Goal: Task Accomplishment & Management: Complete application form

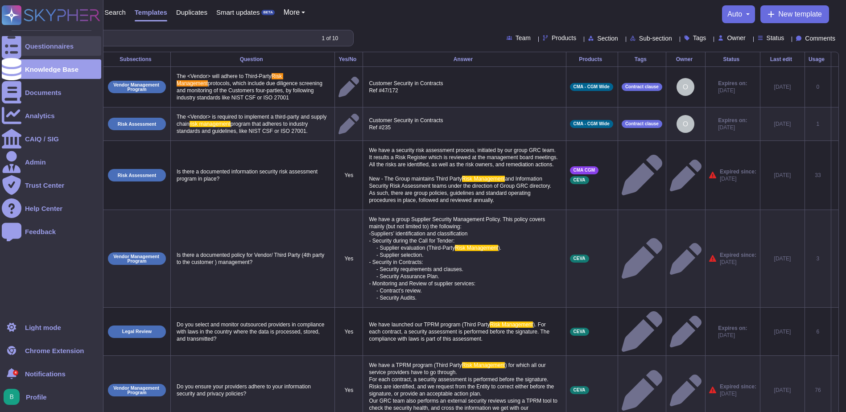
click at [32, 41] on div "Questionnaires" at bounding box center [51, 46] width 99 height 20
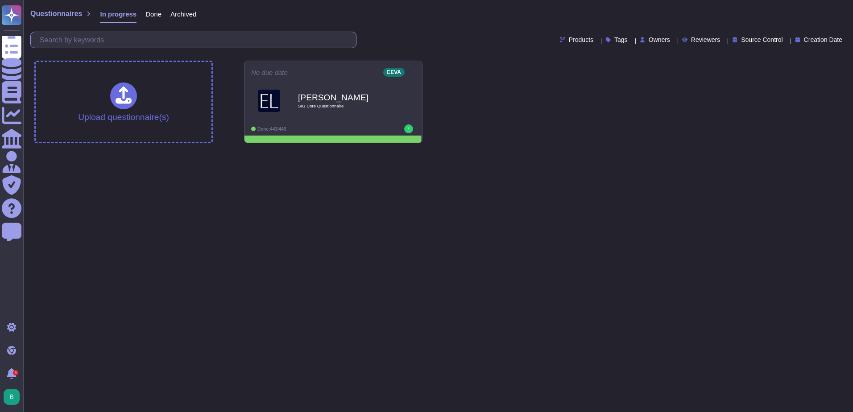
click at [196, 45] on input "text" at bounding box center [195, 40] width 321 height 16
drag, startPoint x: 149, startPoint y: 12, endPoint x: 154, endPoint y: 17, distance: 7.6
click at [149, 12] on span "Done" at bounding box center [153, 14] width 16 height 7
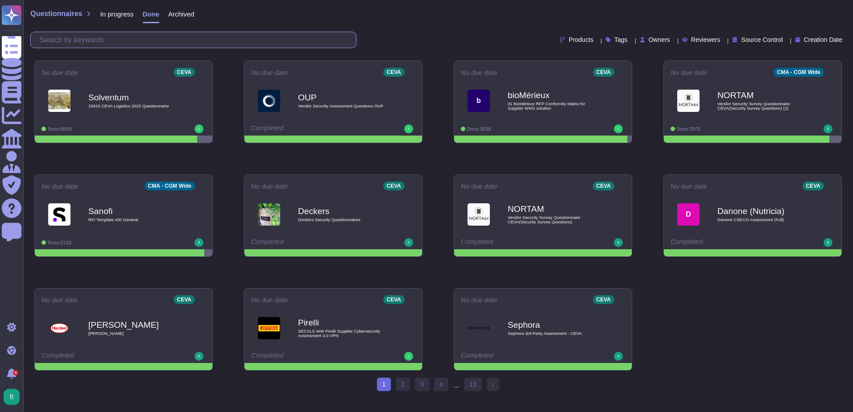
click at [168, 40] on input "text" at bounding box center [195, 40] width 321 height 16
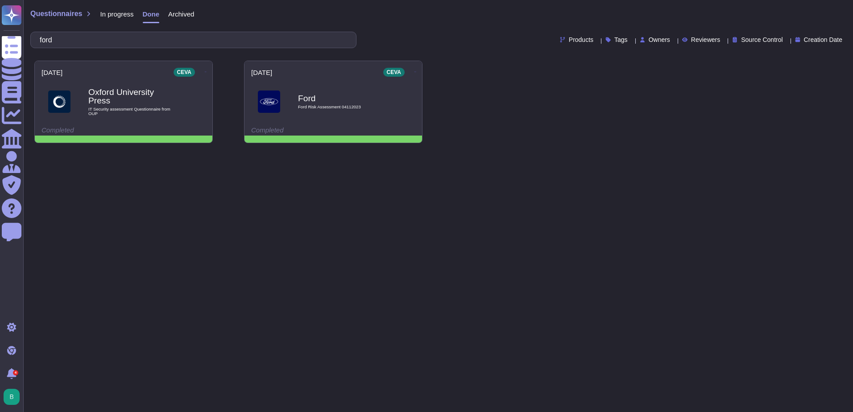
type input "ford"
click at [177, 13] on span "Archived" at bounding box center [181, 14] width 26 height 7
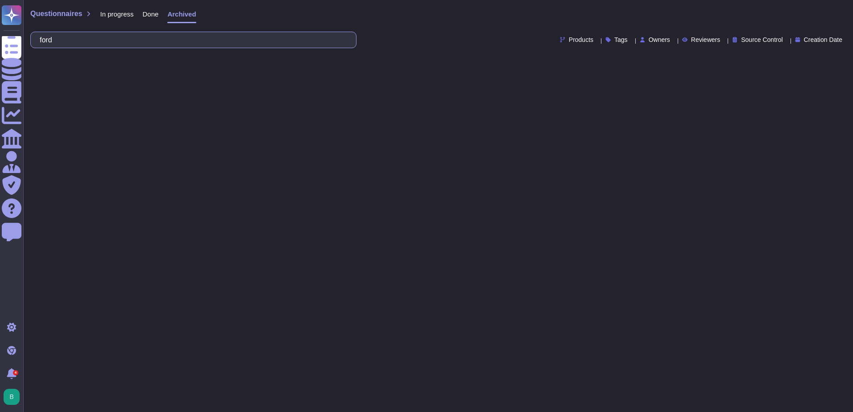
click at [132, 35] on input "ford" at bounding box center [191, 40] width 312 height 16
click at [151, 11] on span "Done" at bounding box center [151, 14] width 16 height 7
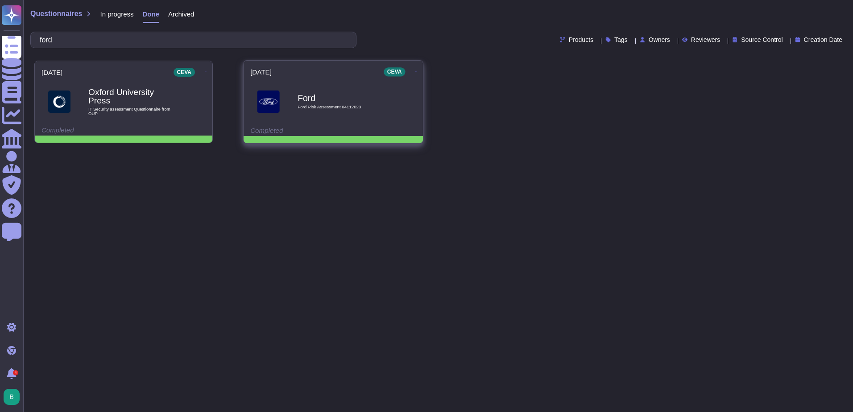
click at [358, 108] on span "Ford Risk Assessment 04112023" at bounding box center [343, 107] width 90 height 4
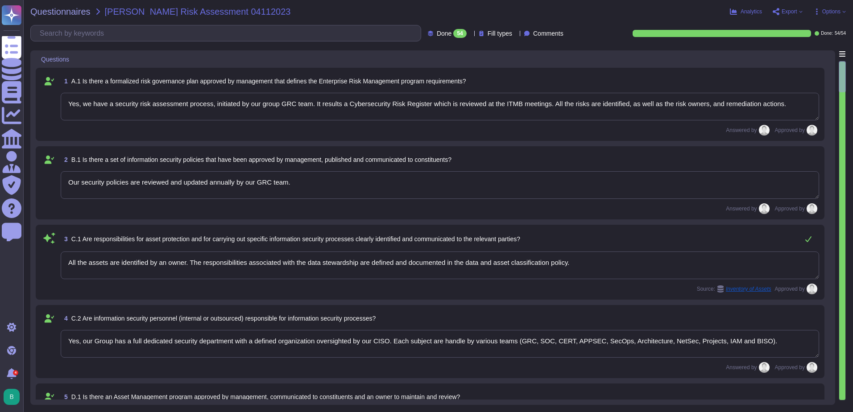
type textarea "Yes, we have a security risk assessment process, initiated by our group GRC tea…"
type textarea "Our security policies are reviewed and updated annually by our GRC team."
type textarea "All the assets are identified by an owner. The responsibilities associated with…"
type textarea "Yes, our Group has a full dedicated security department with a defined organiza…"
type textarea "CEVA has a managed inventory system maintained by our Service Delivery Managers…"
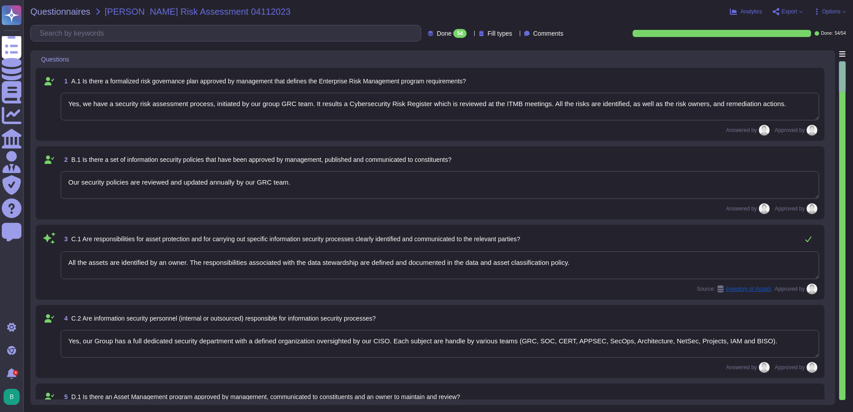
type textarea "Yes"
type textarea "There is HR process in order to deactivate the account and return assets of the…"
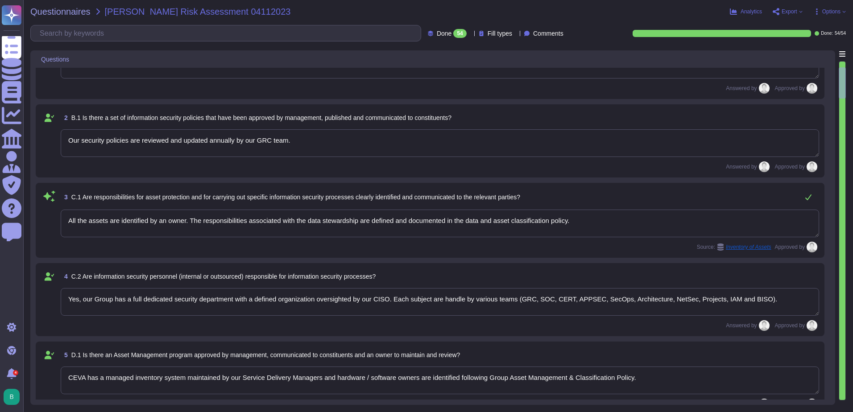
type textarea "Assets, including data, are handled following our Group Asset Management & Clas…"
type textarea "Yes"
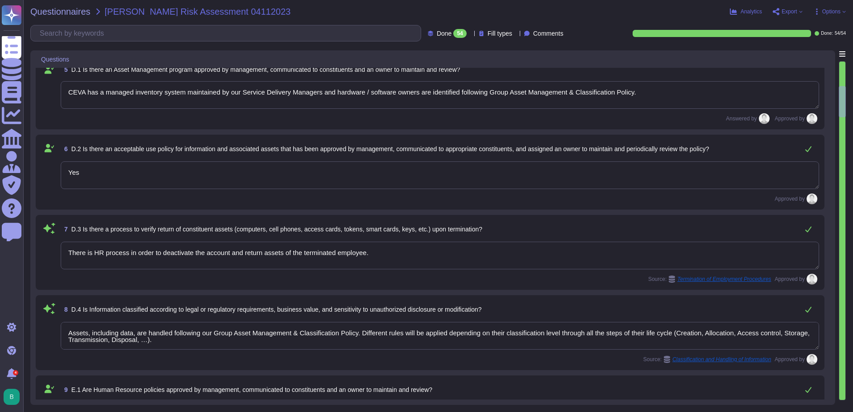
type textarea "Yes"
type textarea "Yes, none of our data center is located in a location with a high probability o…"
type textarea "Accessing Data centers is under physical security control. A badge is mandatory…"
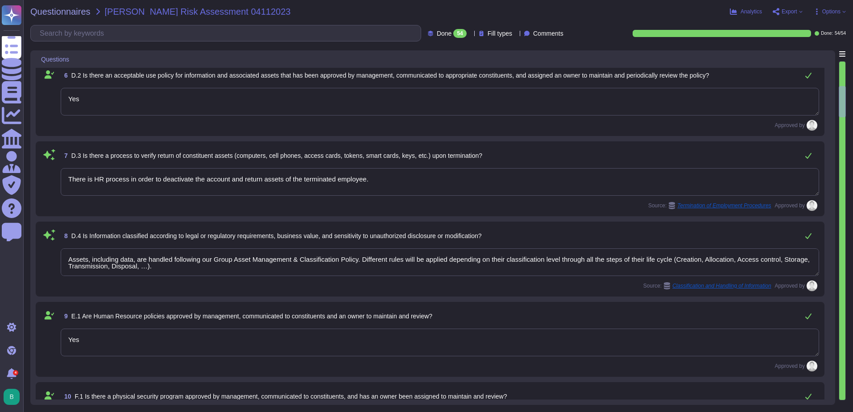
scroll to position [401, 0]
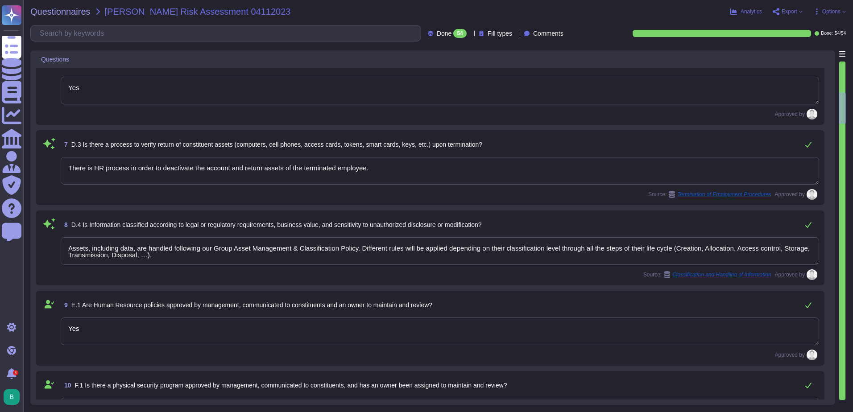
type textarea "A change management process in compliance with ITIL best practices is in place …"
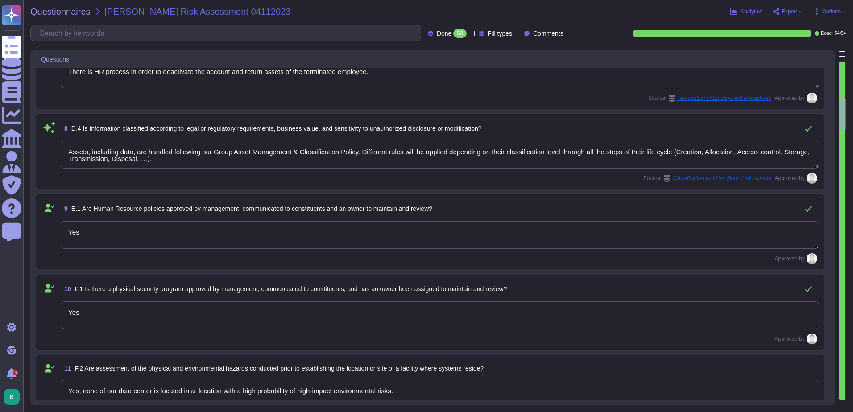
type textarea "Yes"
type textarea "Users’ accounts are nominative, formatted, and distinguished from administrativ…"
type textarea "Yes"
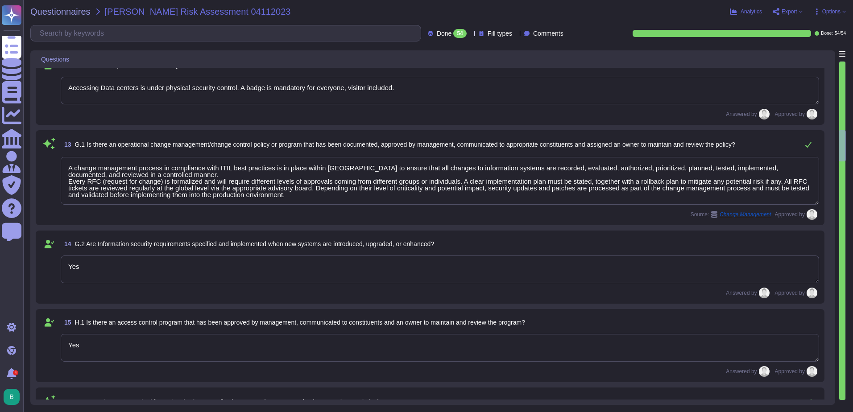
type textarea "Users can update their passwords on their own. Otherwise, only the account team…"
type textarea "The Password Policy requires : - Minimum length of 10 characters (12 for admini…"
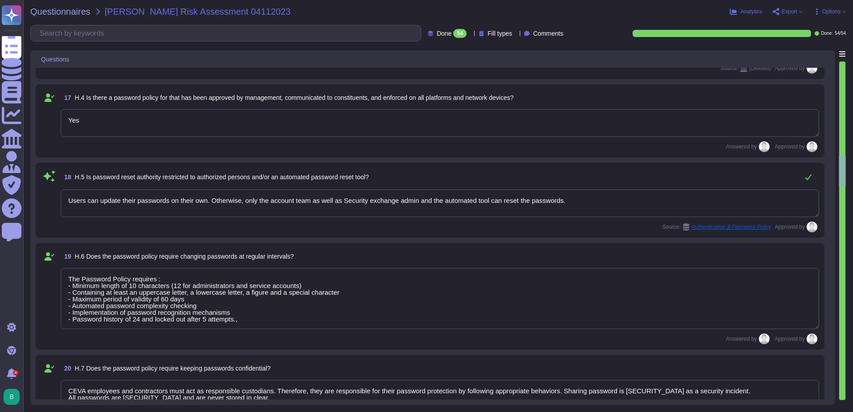
type textarea "CEVA employees and contractors must act as responsible custodians. Therefore, t…"
type textarea "Multi-factor authentication is required to access assets with administration ri…"
type textarea "Yes, after 10 minutes of idle, the computers will timeout and lock."
type textarea "User accounts are periodically reviewed by the compliance team. Based on the ac…"
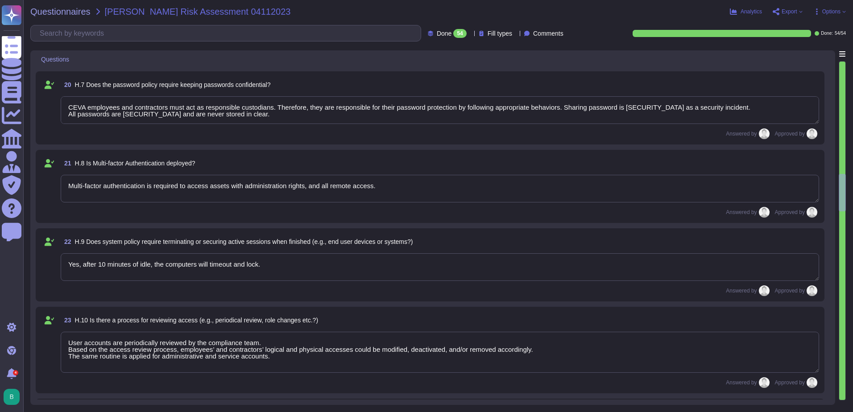
type textarea "Yes, AD user accounts are disabled after 60 days of inactivity."
type textarea "All in house developed applications and SaaS applications must undergo full sec…"
type textarea "Yes"
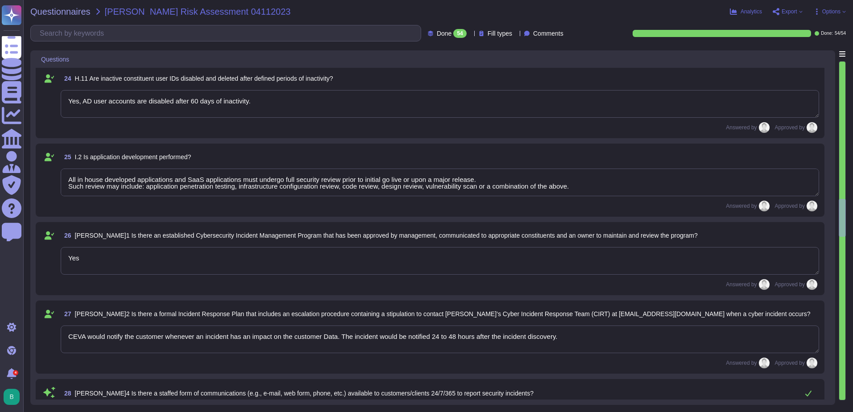
type textarea "CEVA would notify the customer whenever an incident has an impact on the custom…"
type textarea "There is a 24x7x365 staffed phone number available to customers/clients to repo…"
type textarea "Yes"
type textarea "Whenever the failure of a provider could impact the availability of our service…"
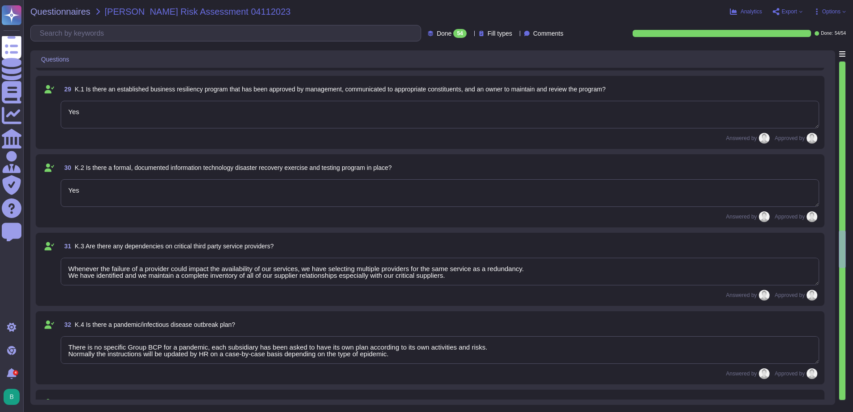
type textarea "There is no specific Group BCP for a pandemic, each subsidiary has been asked t…"
type textarea "Yes"
type textarea "The group SOC/SIEM is used to collect and analyze centrally all our logs. It is…"
type textarea "We have a BCP in place and tested. While the Business Continuity Management pol…"
type textarea "Yes"
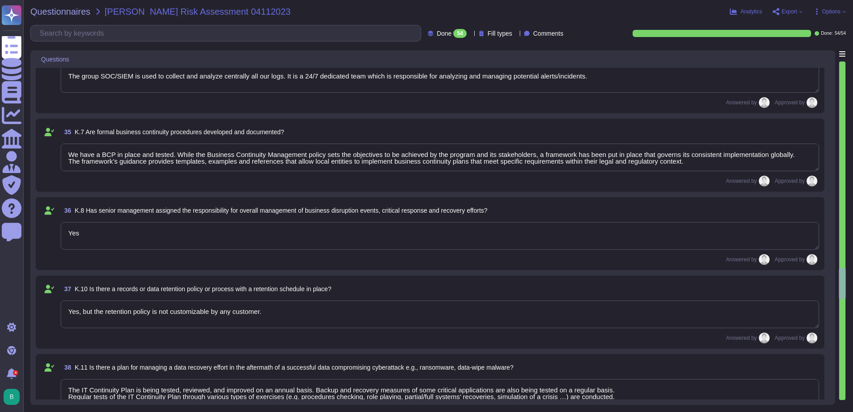
type textarea "Yes, but the retention policy is not customizable by any customer."
type textarea "The IT Continuity Plan is being tested, reviewed, and improved on an annual bas…"
type textarea "IS Policies are maintained by a dedicated GRC team following a documentation re…"
type textarea "Yes"
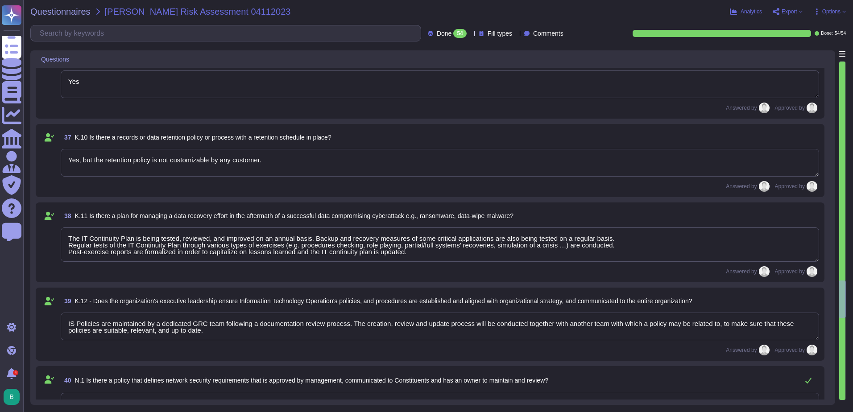
type textarea "Updates and security patches are deployed via SCCM across our network. Critical…"
type textarea "All our systems and networks are protected by firewall. Every inbound and outbo…"
type textarea "Network segregation is performed by different physical/logical means depending …"
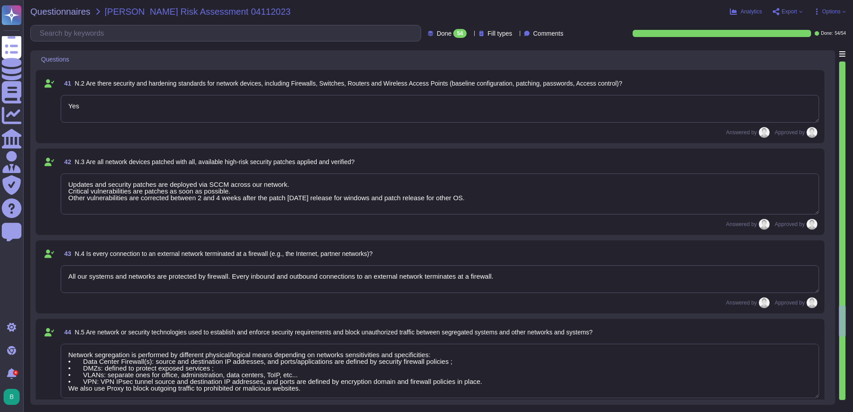
type textarea "CEVA do not have a dedicated remote access policy but this topic is included in…"
type textarea "We rely on VPN and Multifactor Authentication (MFA) to perform remote access to…"
type textarea "Yes"
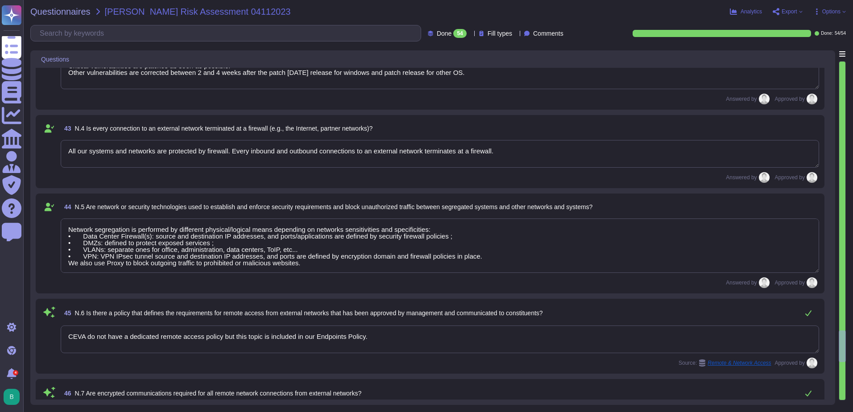
type textarea "We have an anomaly-based IDS and IPS in place. Sensors are in place at strategi…"
type textarea "This is included in the Network Security Policy."
type textarea "Yes"
type textarea "Depending on the classification of IT suppliers, potential residual risks and/o…"
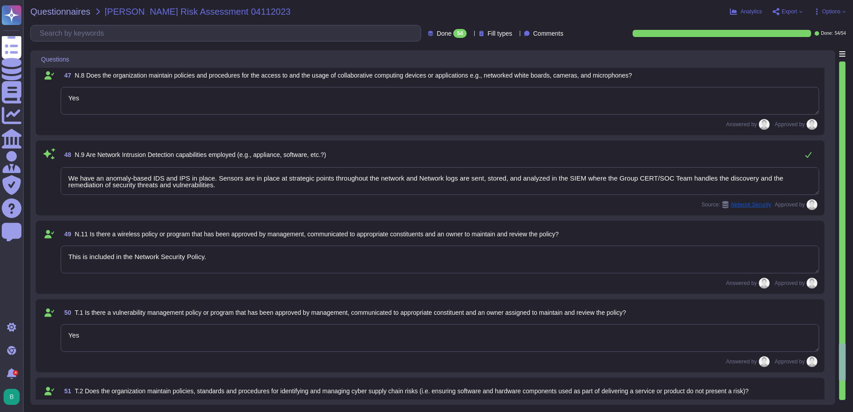
type textarea "In our policy, an asset is referred to any data, device or other component that…"
type textarea "The solution provided by CEVA is a SaaS solution."
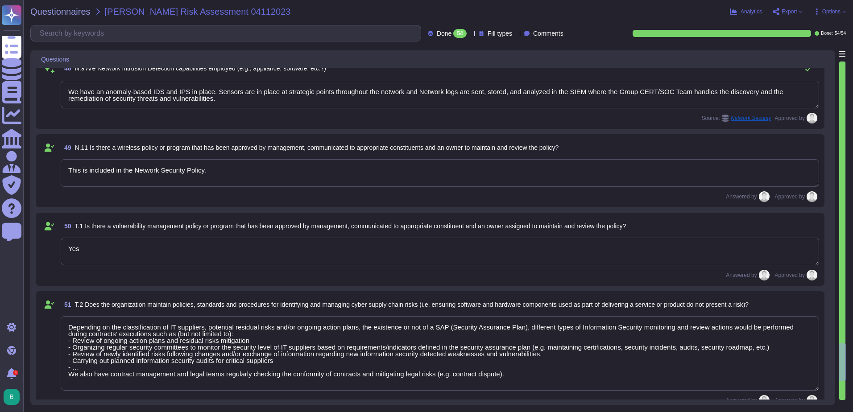
scroll to position [3843, 0]
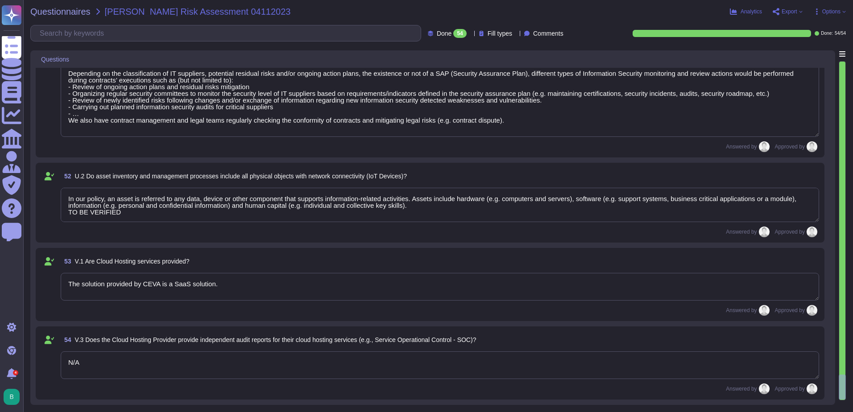
type textarea "N/A"
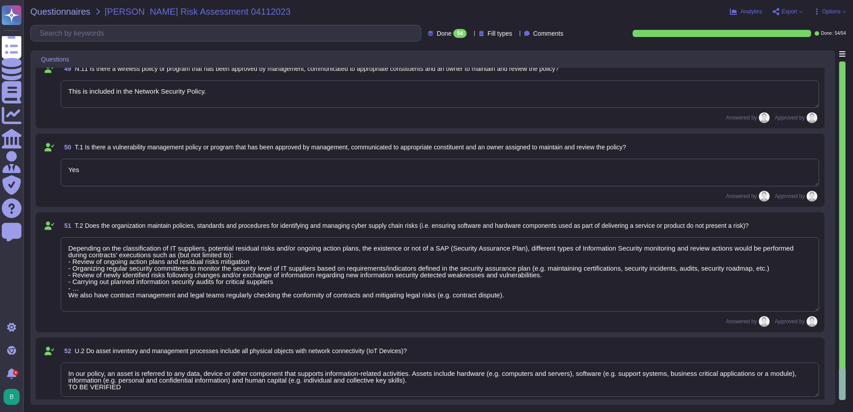
scroll to position [3665, 0]
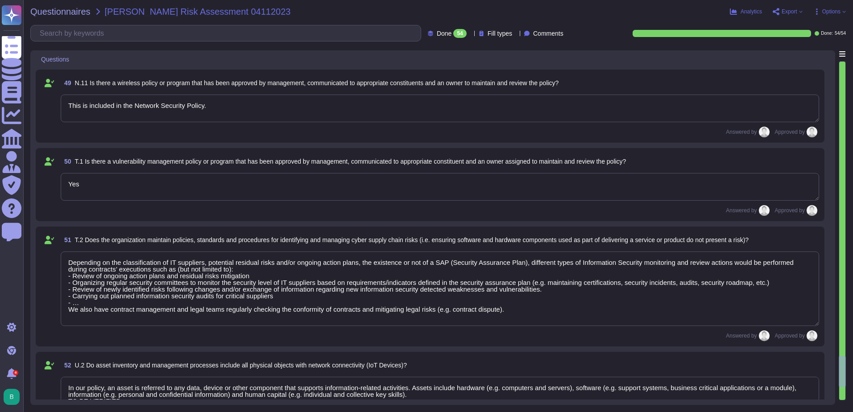
type textarea "We rely on VPN and Multifactor Authentication (MFA) to perform remote access to…"
type textarea "Yes"
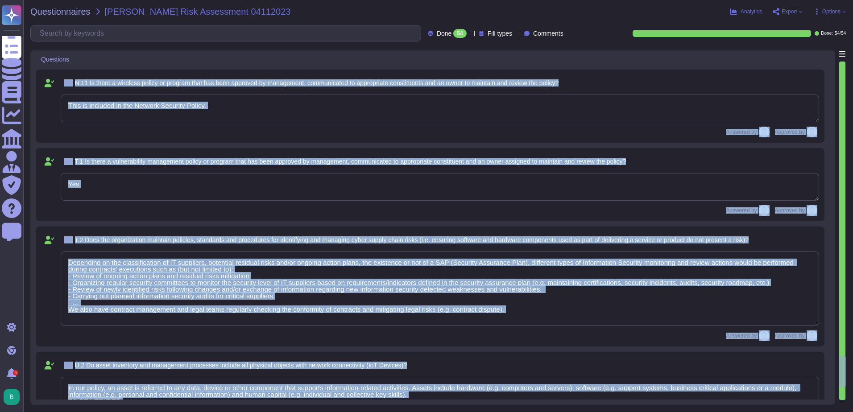
drag, startPoint x: 840, startPoint y: 364, endPoint x: 836, endPoint y: 157, distance: 207.0
click at [836, 157] on div "Questions 46 N.7 Are encrypted communications required for all remote network c…" at bounding box center [437, 227] width 815 height 355
click at [837, 263] on div "Questions 46 N.7 Are encrypted communications required for all remote network c…" at bounding box center [437, 227] width 815 height 355
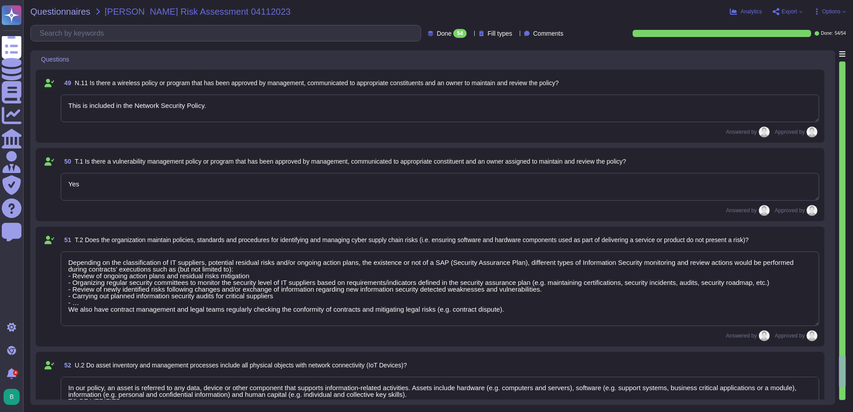
click at [839, 268] on div at bounding box center [842, 231] width 6 height 339
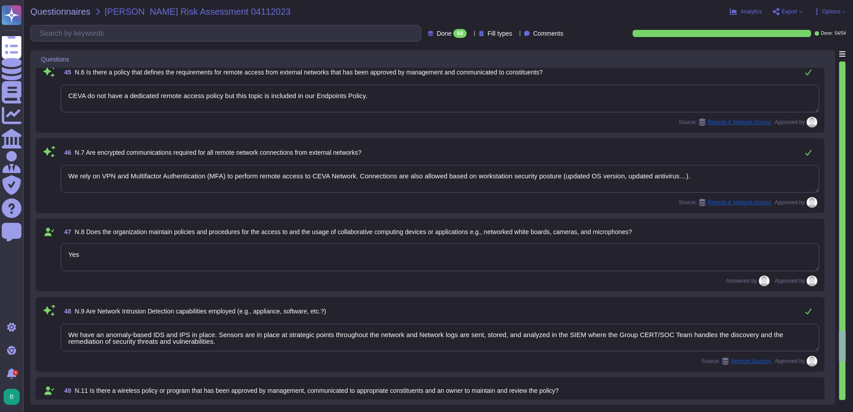
type textarea "Updates and security patches are deployed via SCCM across our network. Critical…"
type textarea "All our systems and networks are protected by firewall. Every inbound and outbo…"
type textarea "Network segregation is performed by different physical/logical means depending …"
type textarea "CEVA do not have a dedicated remote access policy but this topic is included in…"
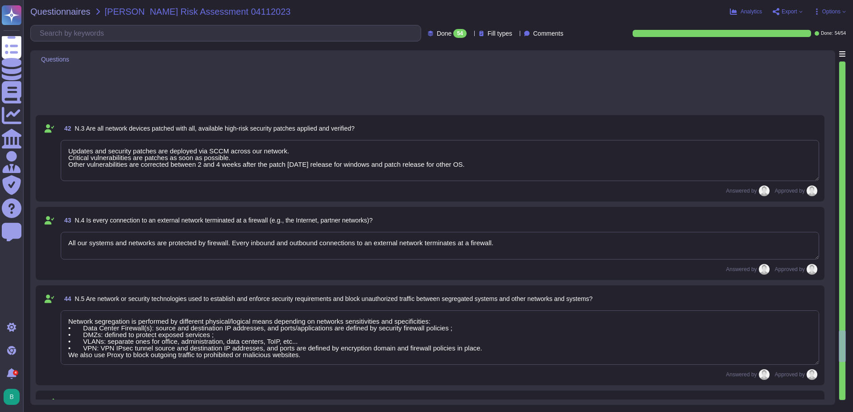
click at [841, 265] on div at bounding box center [842, 231] width 6 height 339
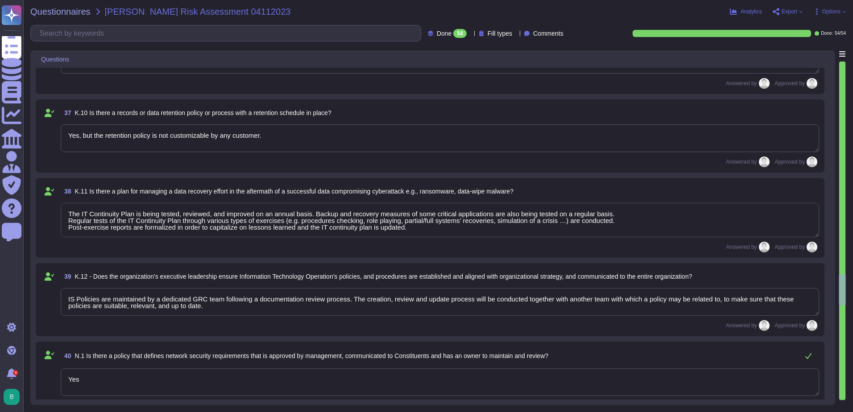
type textarea "There is no specific Group BCP for a pandemic, each subsidiary has been asked t…"
type textarea "Yes"
type textarea "The group SOC/SIEM is used to collect and analyze centrally all our logs. It is…"
type textarea "We have a BCP in place and tested. While the Business Continuity Management pol…"
type textarea "Yes"
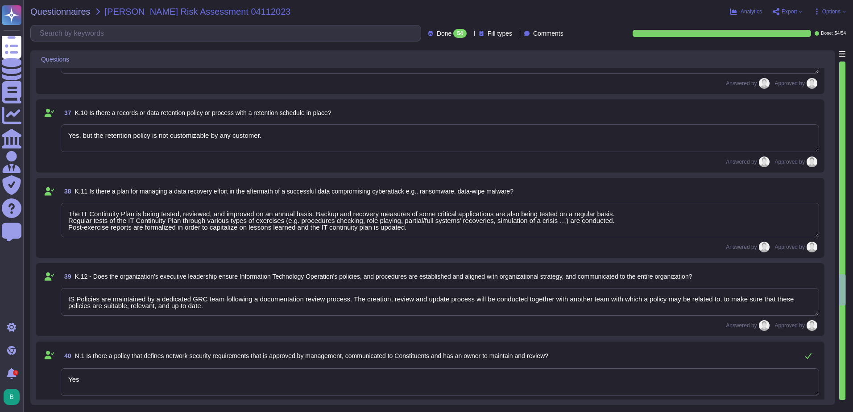
type textarea "Yes, but the retention policy is not customizable by any customer."
type textarea "The IT Continuity Plan is being tested, reviewed, and improved on an annual bas…"
type textarea "IS Policies are maintained by a dedicated GRC team following a documentation re…"
type textarea "Yes"
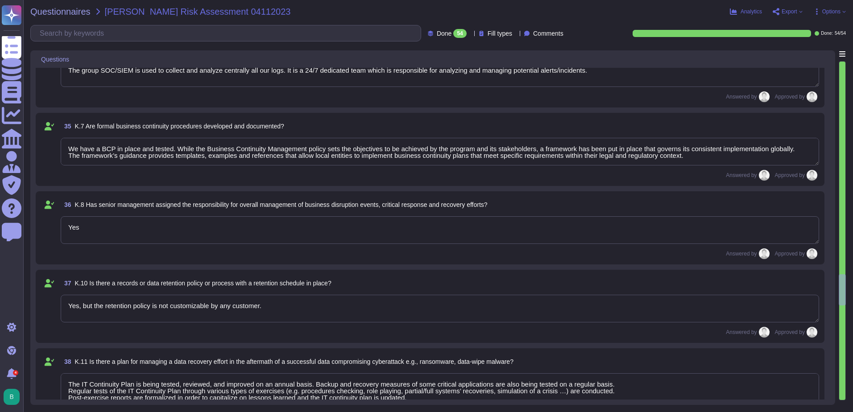
click at [841, 265] on div at bounding box center [842, 231] width 6 height 339
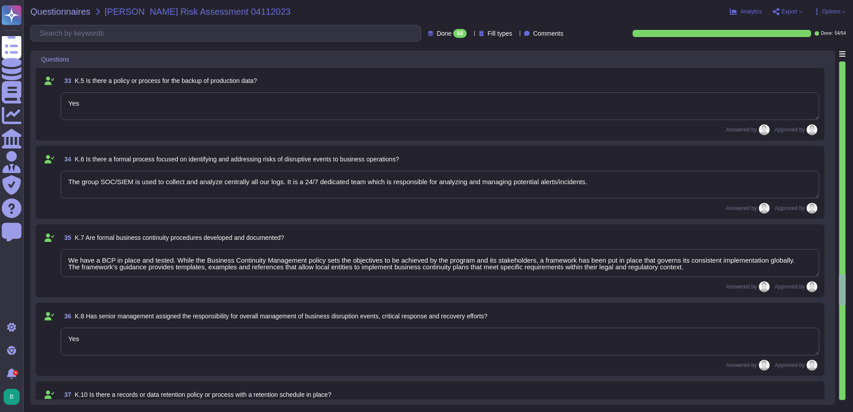
scroll to position [2426, 0]
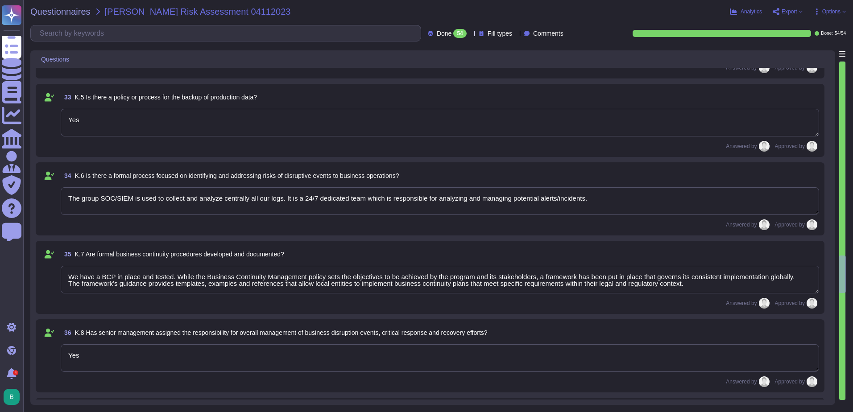
click at [841, 265] on div at bounding box center [842, 230] width 7 height 339
type textarea "Yes"
type textarea "Whenever the failure of a provider could impact the availability of our service…"
click at [842, 65] on div at bounding box center [842, 231] width 6 height 339
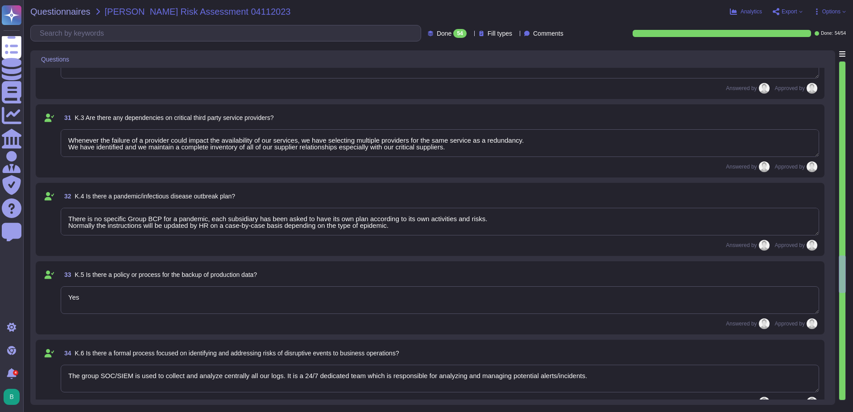
click at [842, 65] on div at bounding box center [842, 231] width 6 height 339
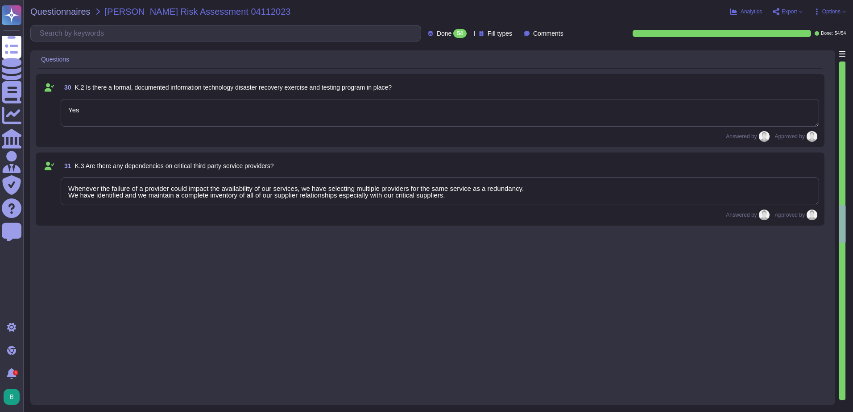
type textarea "Multi-factor authentication is required to access assets with administration ri…"
type textarea "Yes, after 10 minutes of idle, the computers will timeout and lock."
type textarea "User accounts are periodically reviewed by the compliance team. Based on the ac…"
type textarea "Yes, AD user accounts are disabled after 60 days of inactivity."
type textarea "All in house developed applications and SaaS applications must undergo full sec…"
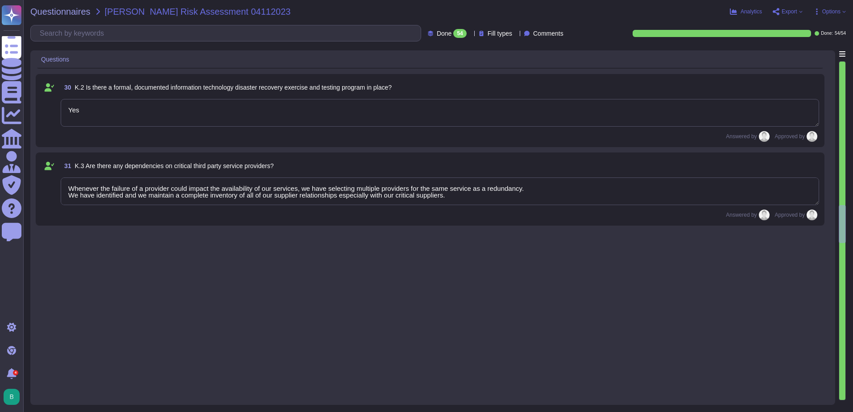
type textarea "Yes"
type textarea "CEVA would notify the customer whenever an incident has an impact on the custom…"
type textarea "There is a 24x7x365 staffed phone number available to customers/clients to repo…"
type textarea "Yes"
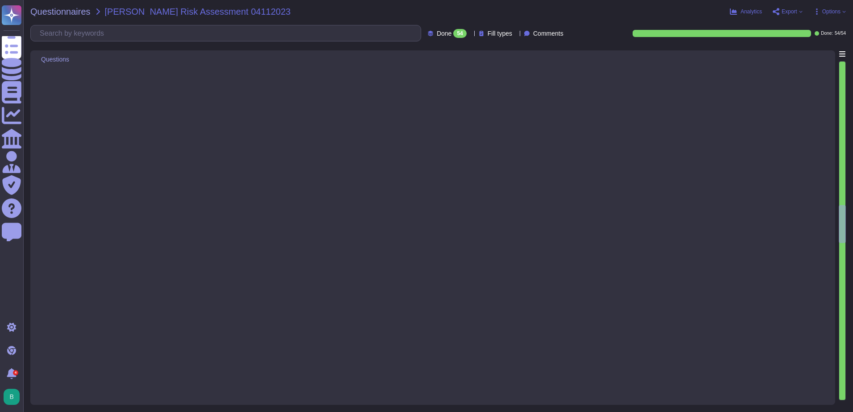
click at [842, 65] on div at bounding box center [842, 231] width 6 height 339
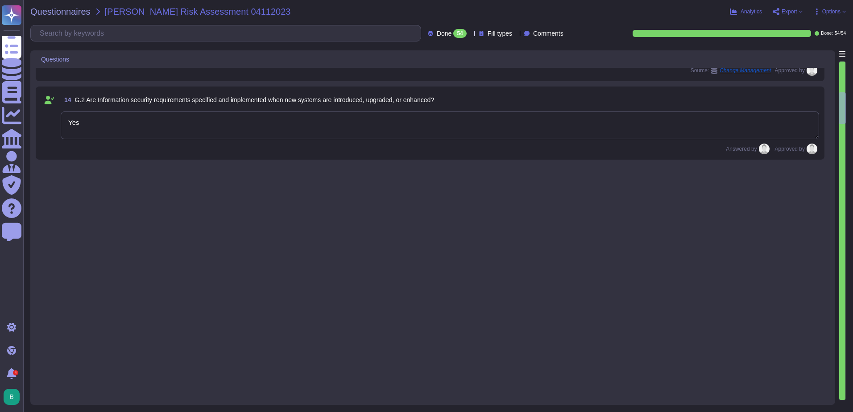
type textarea "Yes, our Group has a full dedicated security department with a defined organiza…"
type textarea "CEVA has a managed inventory system maintained by our Service Delivery Managers…"
type textarea "Yes"
type textarea "There is HR process in order to deactivate the account and return assets of the…"
type textarea "Assets, including data, are handled following our Group Asset Management & Clas…"
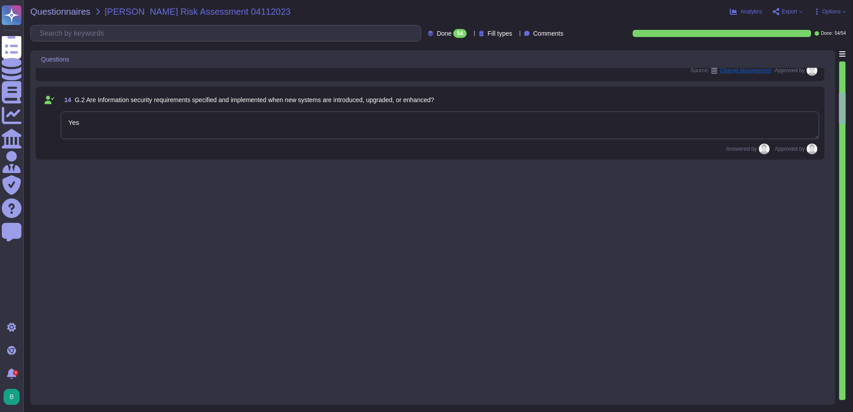
type textarea "Yes"
type textarea "Yes, none of our data center is located in a location with a high probability o…"
type textarea "Accessing Data centers is under physical security control. A badge is mandatory…"
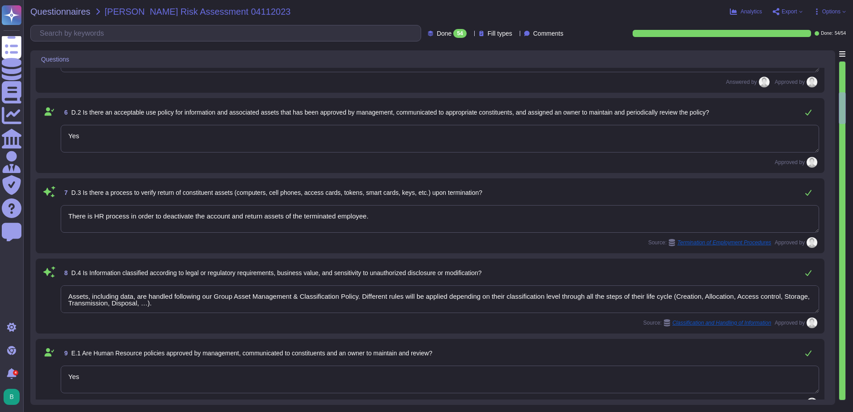
scroll to position [25, 0]
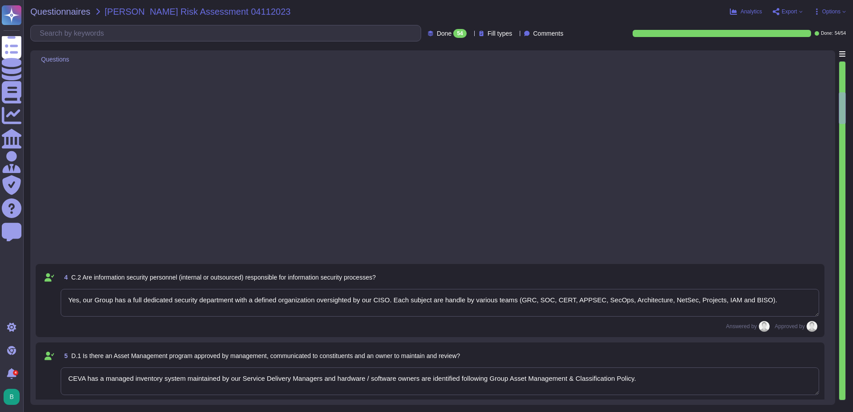
click at [842, 65] on div at bounding box center [842, 231] width 6 height 339
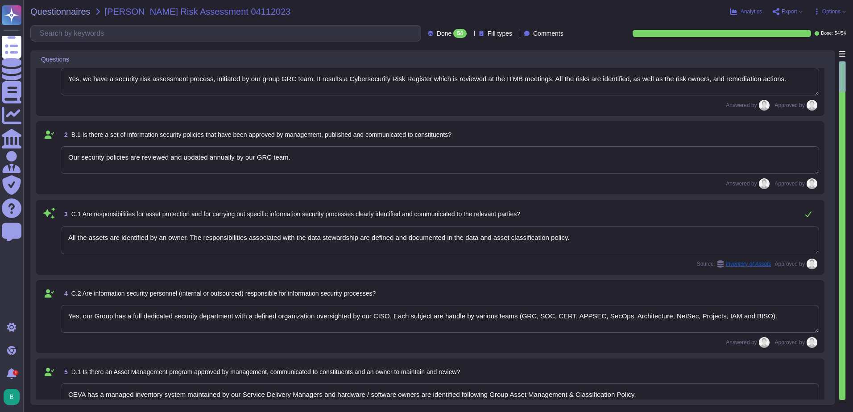
scroll to position [0, 0]
type textarea "Yes, we have a security risk assessment process, initiated by our group GRC tea…"
type textarea "Our security policies are reviewed and updated annually by our GRC team."
type textarea "All the assets are identified by an owner. The responsibilities associated with…"
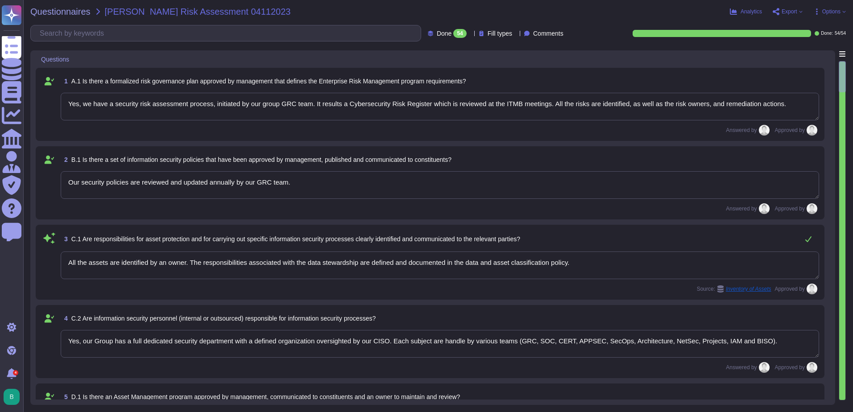
click at [842, 65] on div at bounding box center [842, 76] width 7 height 31
click at [505, 58] on div "Questions" at bounding box center [370, 58] width 669 height 17
click at [452, 7] on div "Questionnaires [PERSON_NAME] Risk Assessment 04112023" at bounding box center [297, 11] width 534 height 9
drag, startPoint x: 132, startPoint y: 9, endPoint x: 277, endPoint y: 16, distance: 144.7
click at [277, 16] on div "Questionnaires [PERSON_NAME] Risk Assessment 04112023" at bounding box center [297, 11] width 534 height 9
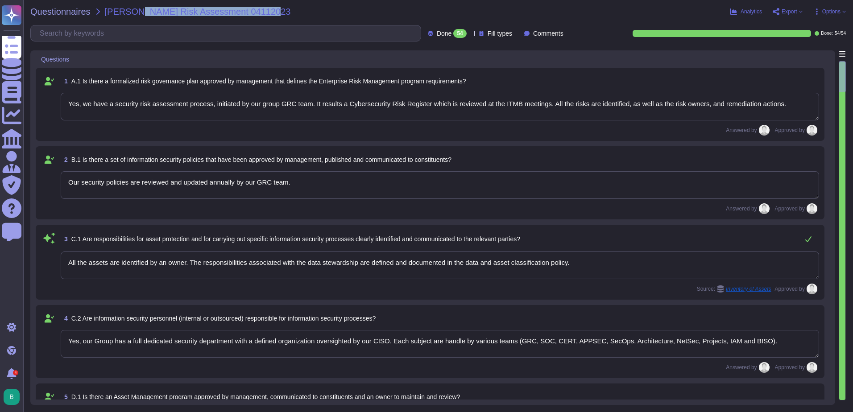
drag, startPoint x: 277, startPoint y: 16, endPoint x: 261, endPoint y: 14, distance: 15.3
click at [261, 14] on div "Questionnaires [PERSON_NAME] Risk Assessment 04112023" at bounding box center [297, 11] width 534 height 9
click at [684, 135] on div "Answered by Approved by" at bounding box center [440, 130] width 758 height 11
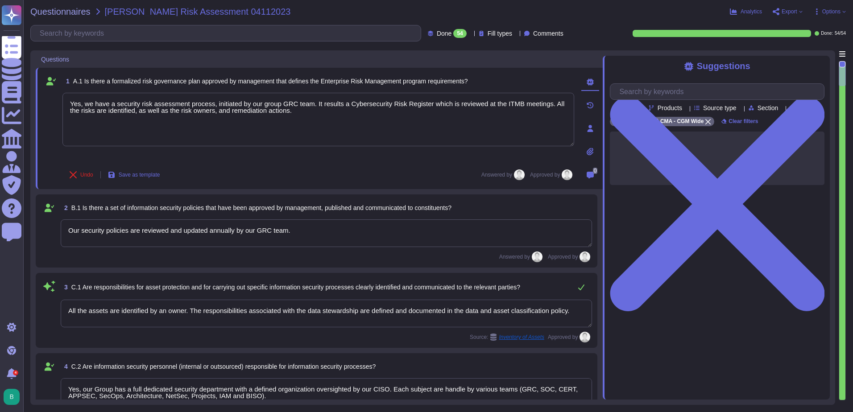
click at [824, 66] on icon at bounding box center [717, 204] width 215 height 286
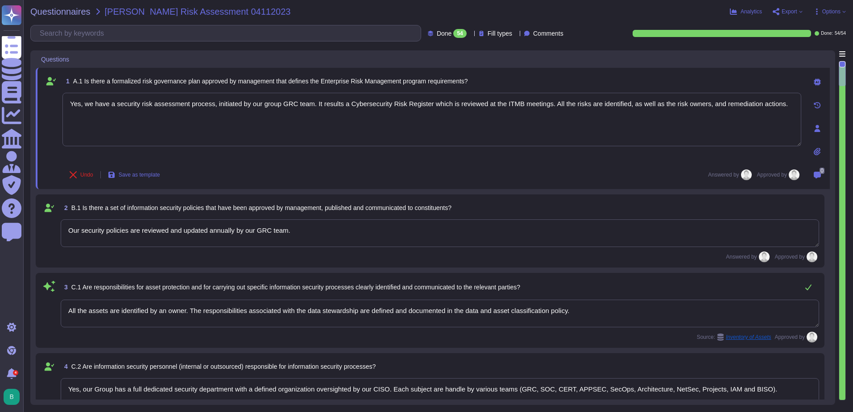
click at [166, 58] on div "Questions" at bounding box center [370, 58] width 669 height 17
click at [85, 178] on span "Undo" at bounding box center [86, 174] width 13 height 5
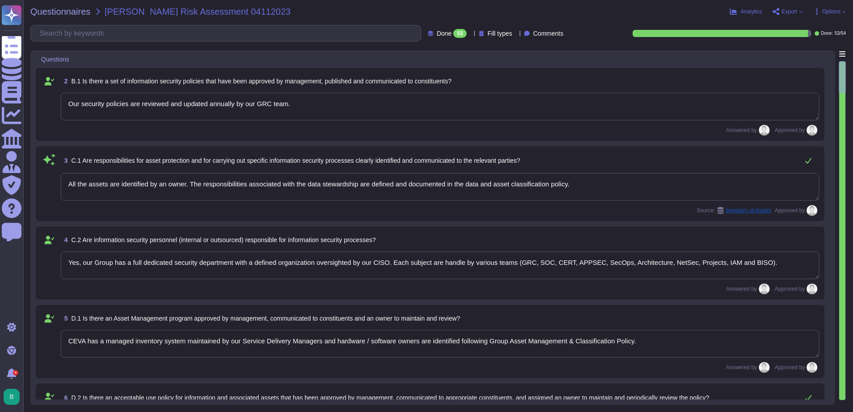
type textarea "CEVA has a managed inventory system maintained by our Service Delivery Managers…"
type textarea "Yes"
type textarea "There is HR process in order to deactivate the account and return assets of the…"
type textarea "Assets, including data, are handled following our Group Asset Management & Clas…"
type textarea "Our security policies are reviewed and updated annually by our GRC team."
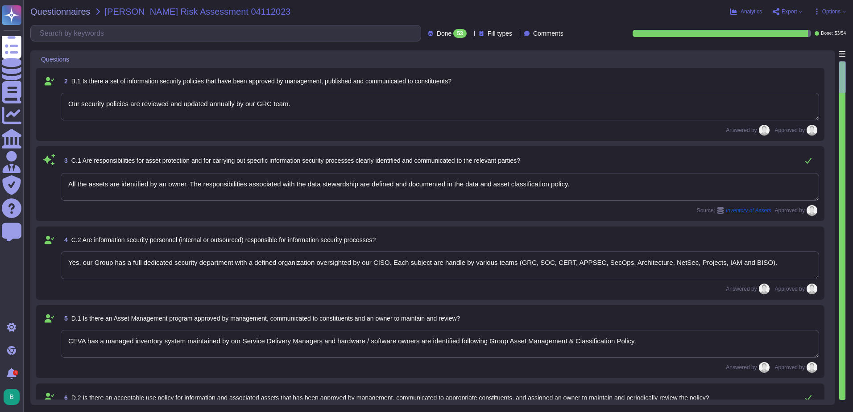
type textarea "All the assets are identified by an owner. The responsibilities associated with…"
type textarea "Yes, our Group has a full dedicated security department with a defined organiza…"
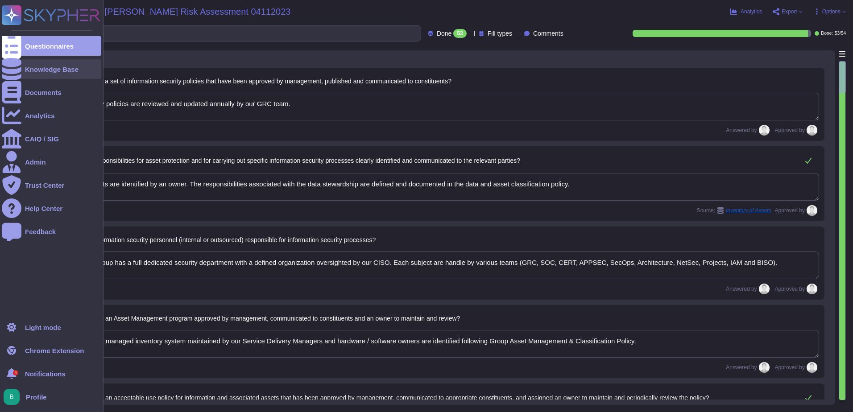
click at [29, 66] on div "Knowledge Base" at bounding box center [52, 69] width 54 height 7
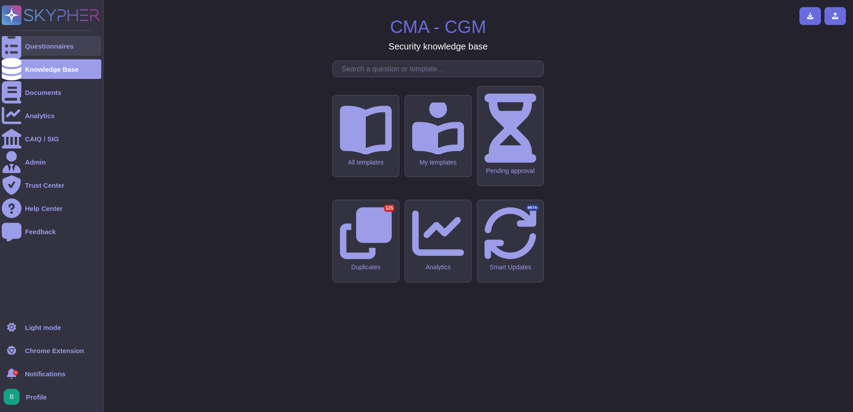
click at [29, 50] on div "Questionnaires" at bounding box center [51, 46] width 99 height 20
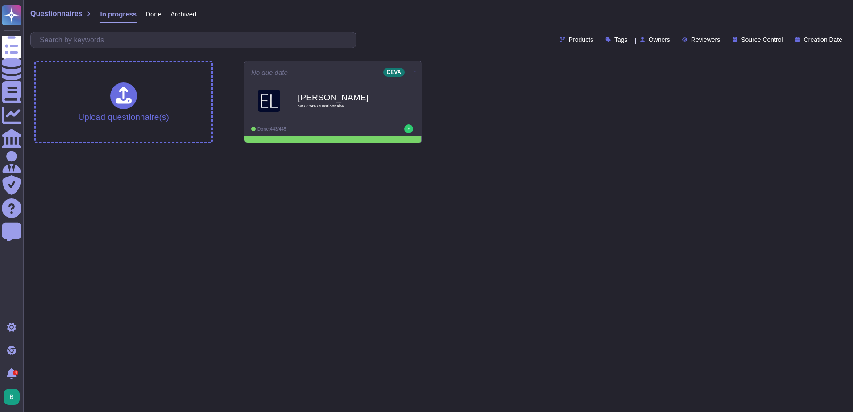
click at [149, 17] on span "Done" at bounding box center [153, 14] width 16 height 7
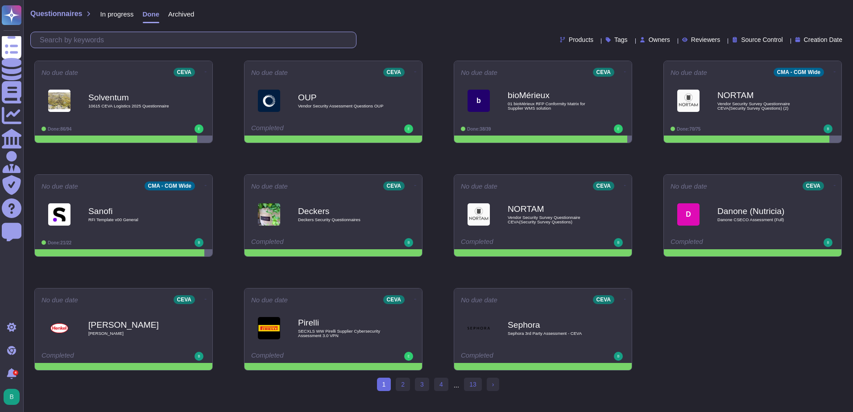
click at [218, 41] on input "text" at bounding box center [195, 40] width 321 height 16
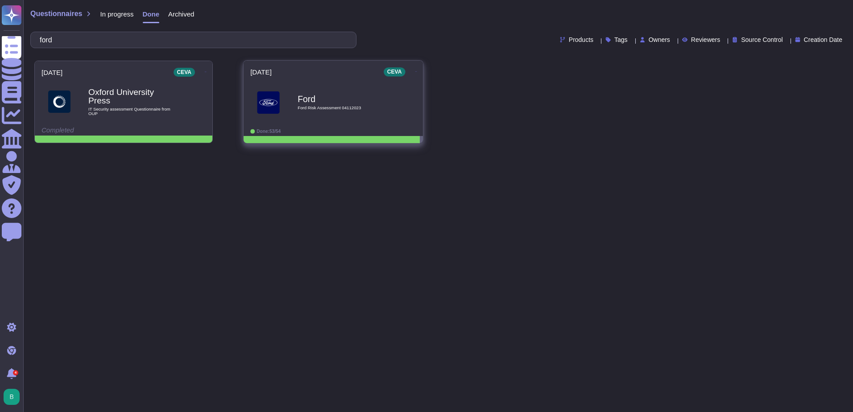
type input "ford"
click at [335, 106] on span "Ford Risk Assessment 04112023" at bounding box center [343, 108] width 90 height 4
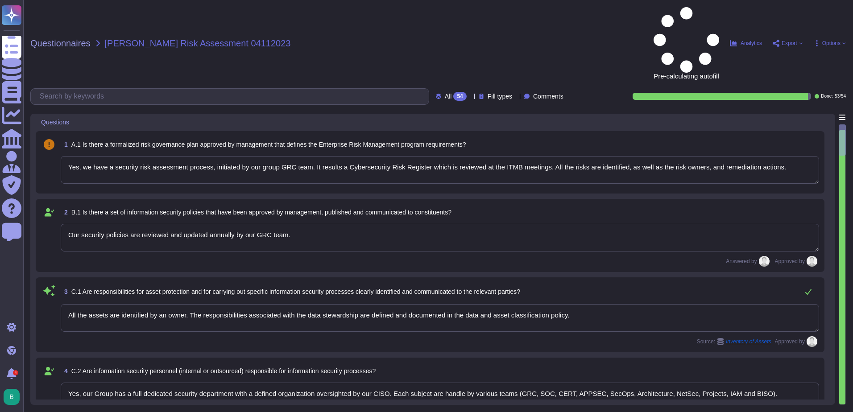
type textarea "Yes, we have a security risk assessment process, initiated by our group GRC tea…"
type textarea "Our security policies are reviewed and updated annually by our GRC team."
type textarea "All the assets are identified by an owner. The responsibilities associated with…"
type textarea "Yes, our Group has a full dedicated security department with a defined organiza…"
type textarea "CEVA has a managed inventory system maintained by our Service Delivery Managers…"
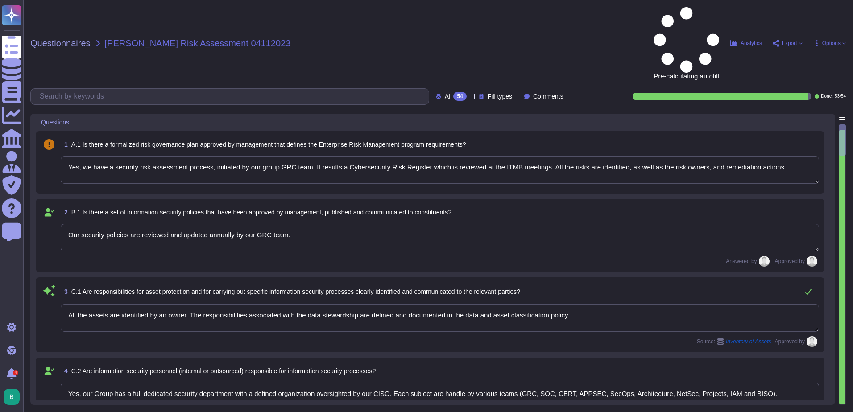
type textarea "Yes"
type textarea "There is HR process in order to deactivate the account and return assets of the…"
type textarea "Assets, including data, are handled following our Group Asset Management & Clas…"
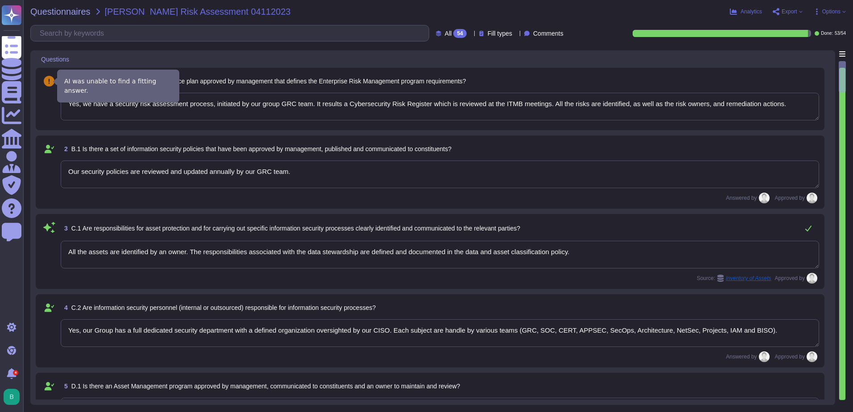
click at [49, 80] on icon at bounding box center [49, 81] width 11 height 11
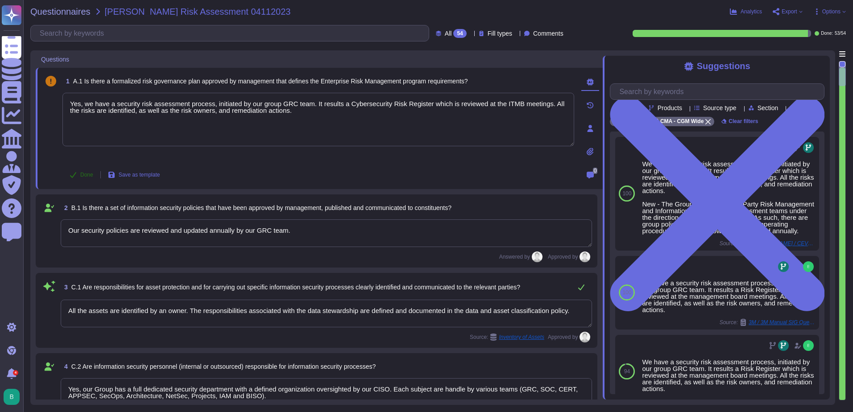
click at [87, 170] on button "Done" at bounding box center [81, 175] width 38 height 18
click at [332, 177] on div "Undo Save as template" at bounding box center [318, 175] width 512 height 18
click at [496, 62] on div "Questions" at bounding box center [319, 58] width 567 height 17
click at [72, 62] on div at bounding box center [73, 59] width 4 height 7
click at [72, 59] on div at bounding box center [73, 59] width 4 height 7
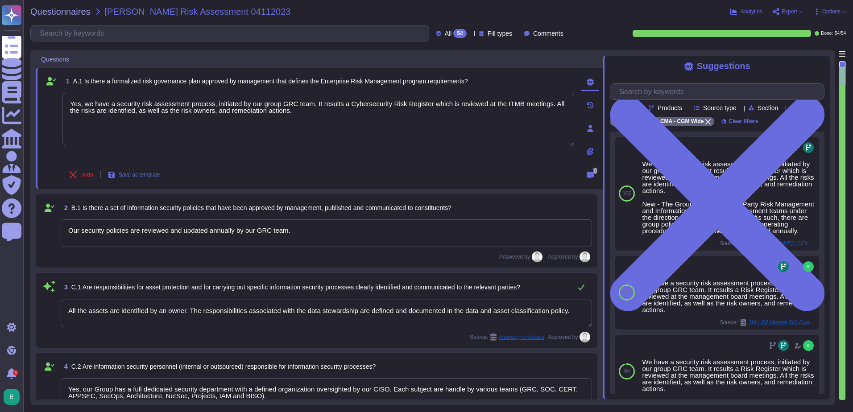
click at [136, 60] on div "Questions" at bounding box center [257, 58] width 442 height 17
